Goal: Contribute content

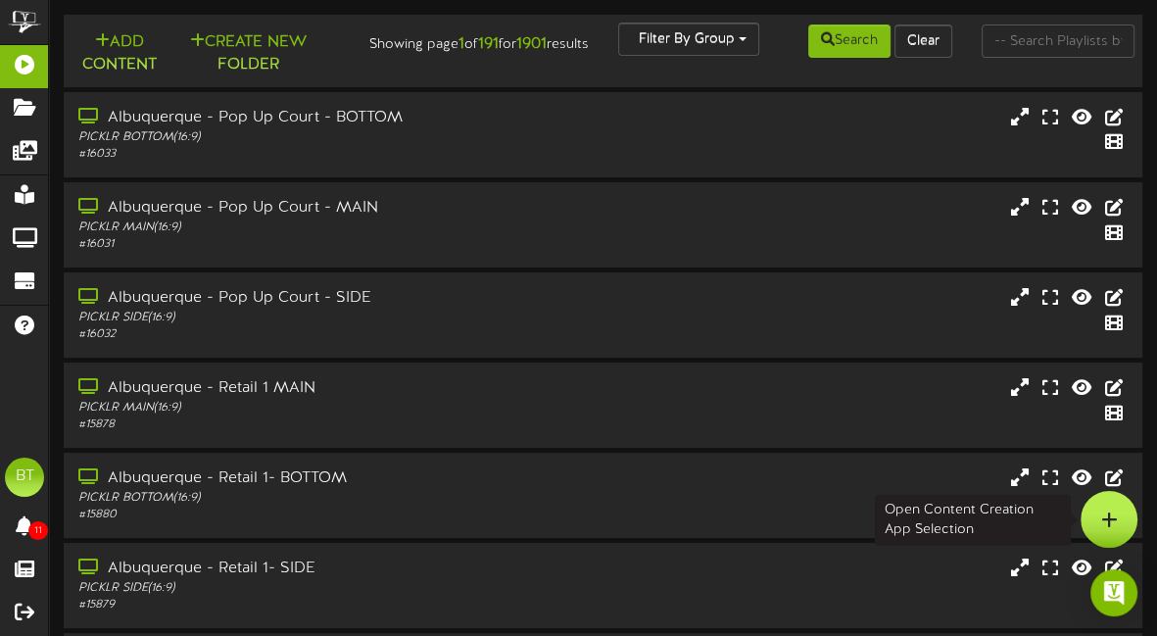
click at [1111, 527] on icon at bounding box center [1110, 520] width 17 height 18
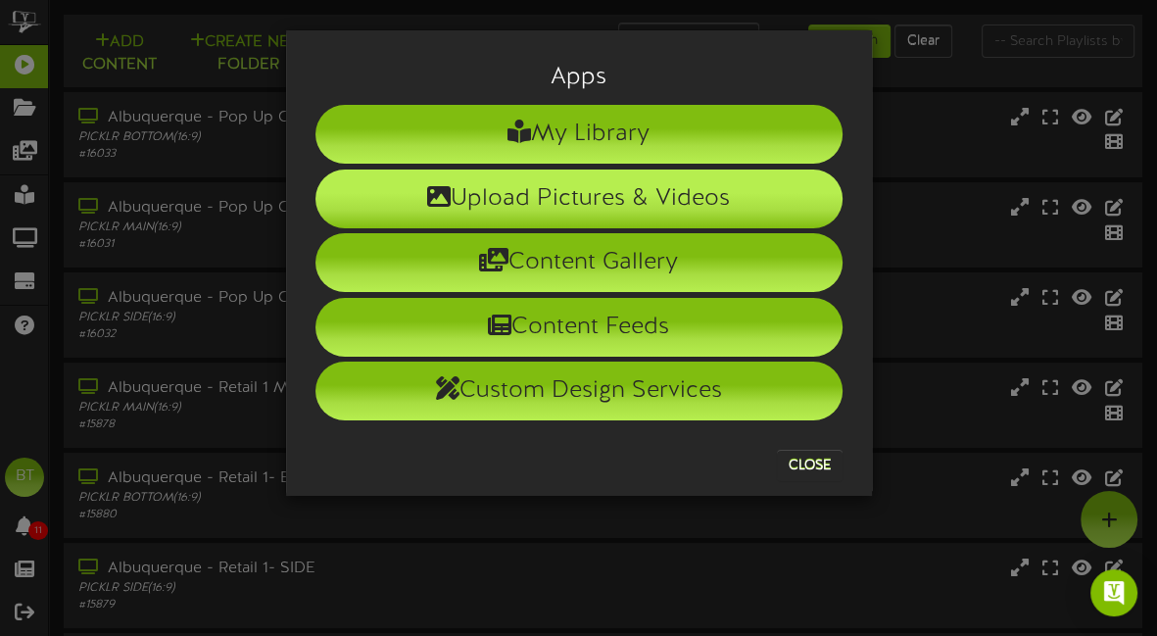
click at [532, 201] on li "Upload Pictures & Videos" at bounding box center [579, 199] width 527 height 59
